Goal: Task Accomplishment & Management: Use online tool/utility

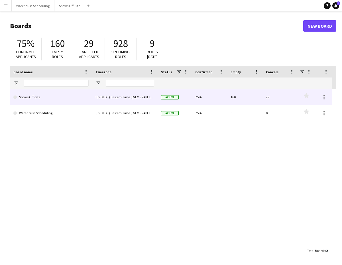
click at [74, 99] on link "Shows Off-Site" at bounding box center [50, 97] width 75 height 16
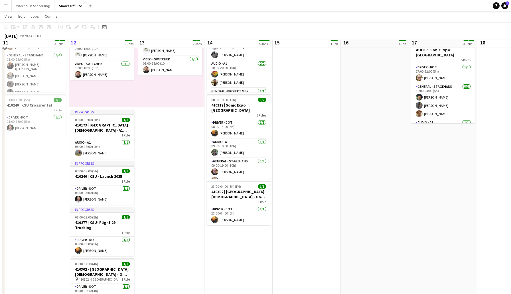
scroll to position [161, 0]
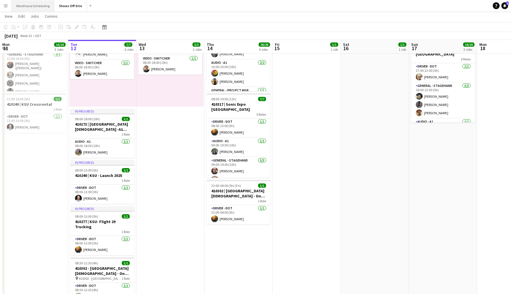
click at [35, 9] on button "Warehouse Scheduling Close" at bounding box center [33, 5] width 43 height 11
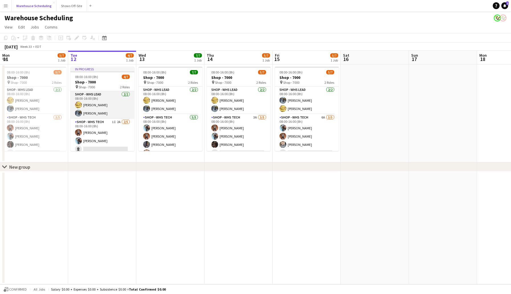
scroll to position [20, 0]
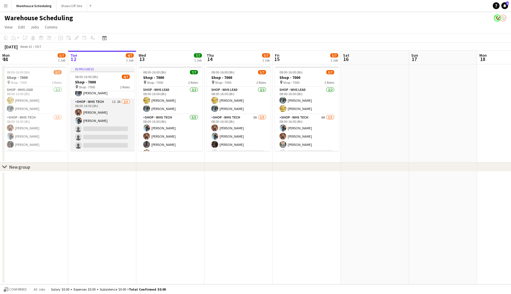
click at [99, 126] on app-card-role "Shop - WHS Tech 1I 2A [DATE] 08:00-16:00 (8h) [PERSON_NAME] [PERSON_NAME] singl…" at bounding box center [102, 125] width 64 height 52
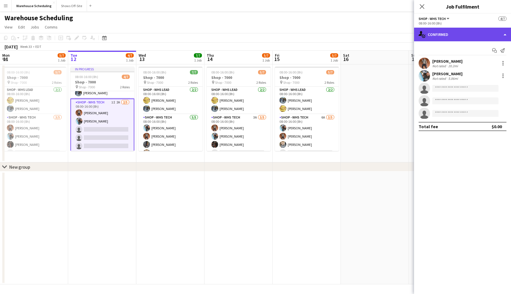
click at [342, 31] on div "single-neutral-actions-check-2 Confirmed" at bounding box center [462, 35] width 97 height 14
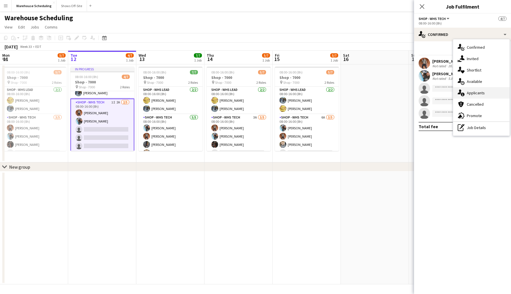
click at [342, 96] on div "single-neutral-actions-information Applicants" at bounding box center [481, 92] width 56 height 11
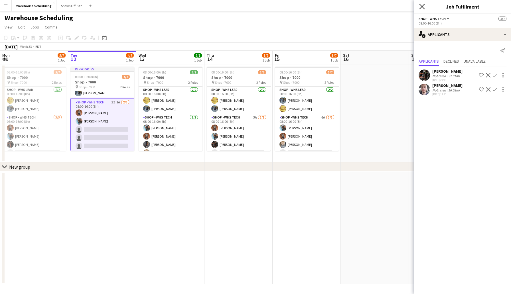
click at [342, 7] on icon "Close pop-in" at bounding box center [421, 6] width 5 height 5
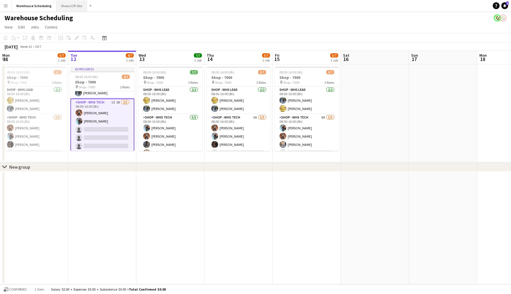
click at [66, 4] on button "Shows Off-Site Close" at bounding box center [71, 5] width 30 height 11
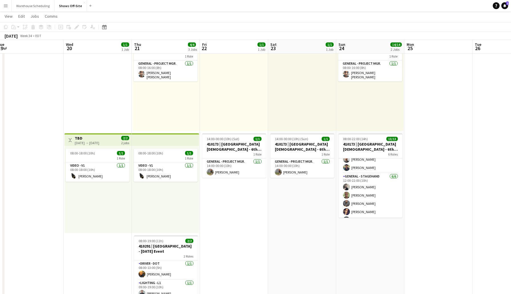
scroll to position [60, 0]
